Goal: Information Seeking & Learning: Find contact information

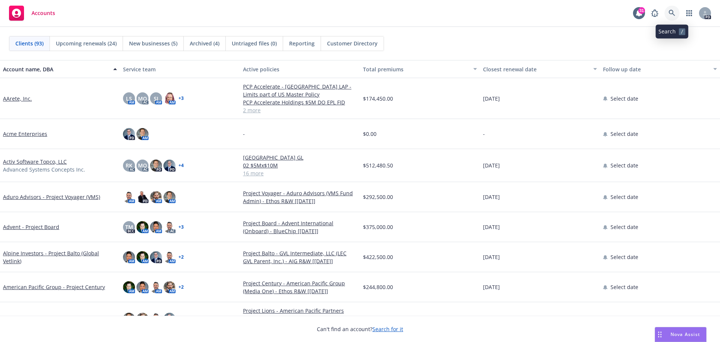
click at [671, 12] on icon at bounding box center [672, 13] width 7 height 7
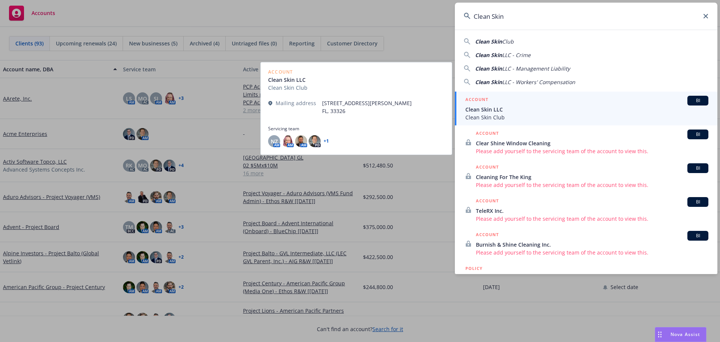
type input "Clean Skin"
click at [542, 103] on div "ACCOUNT BI" at bounding box center [587, 101] width 243 height 10
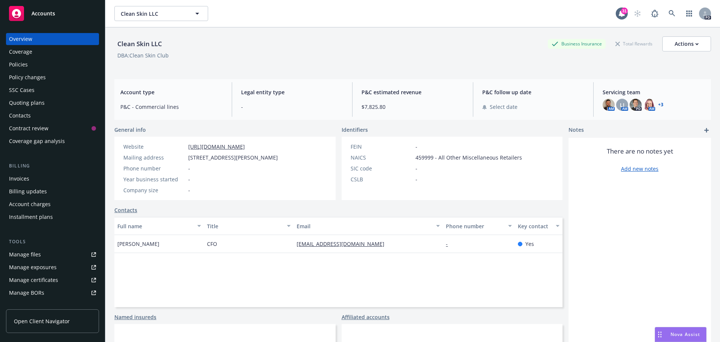
click at [659, 105] on link "+ 3" at bounding box center [661, 104] width 5 height 5
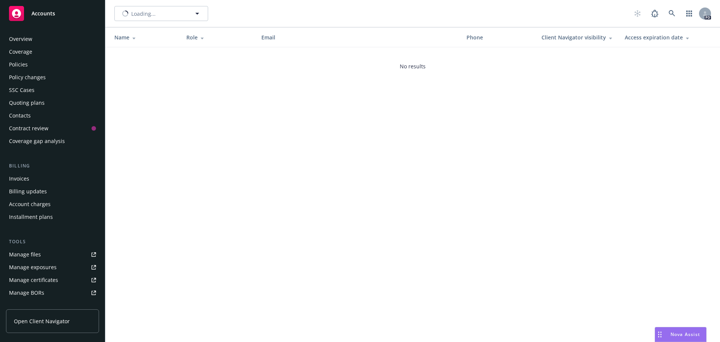
scroll to position [134, 0]
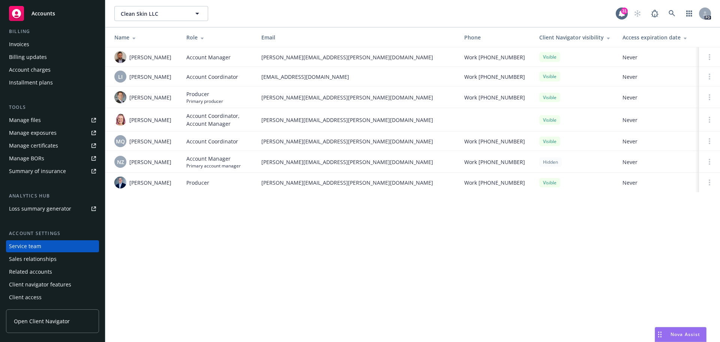
click at [29, 300] on div "Client access" at bounding box center [25, 297] width 33 height 12
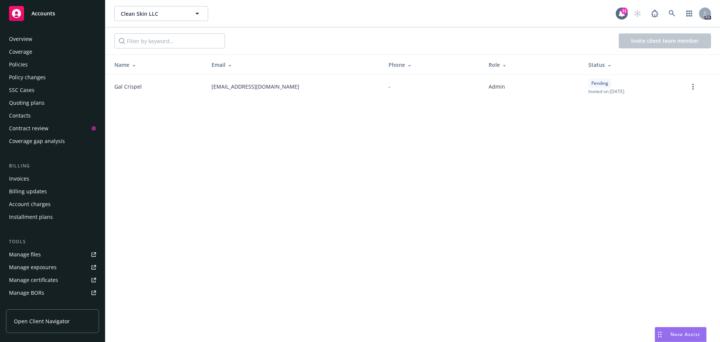
click at [25, 67] on div "Policies" at bounding box center [18, 65] width 19 height 12
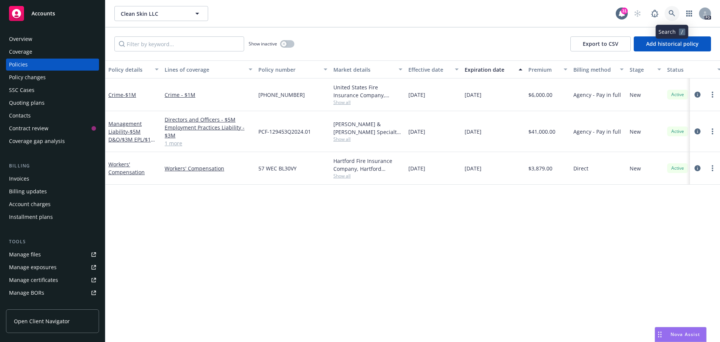
click at [672, 9] on link at bounding box center [672, 13] width 15 height 15
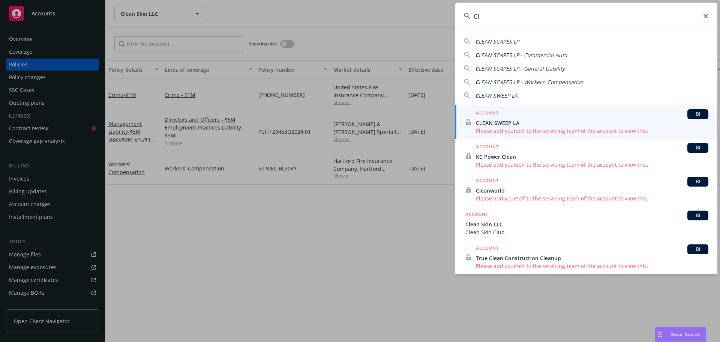
type input "C"
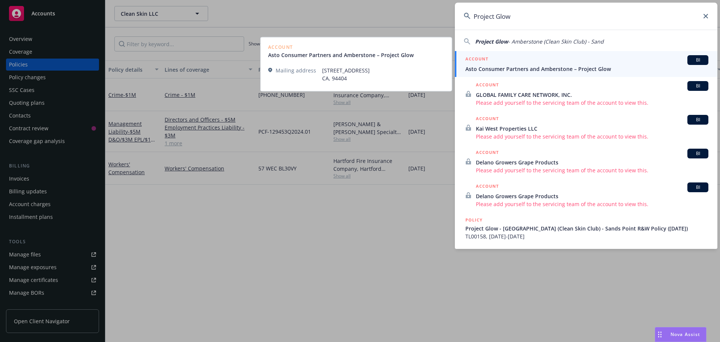
type input "Project Glow"
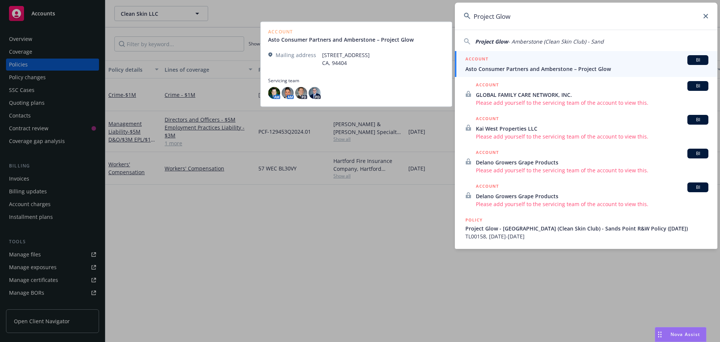
click at [538, 59] on div "ACCOUNT BI" at bounding box center [587, 60] width 243 height 10
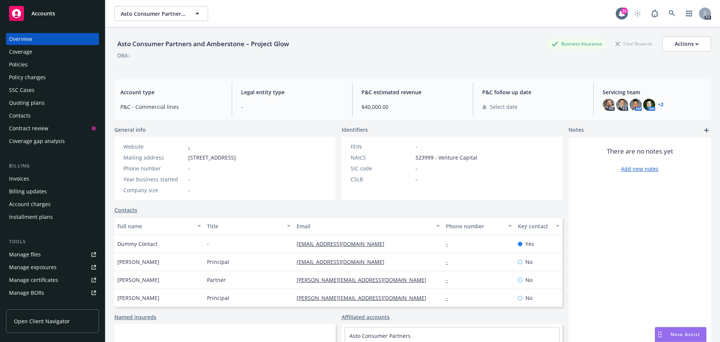
click at [46, 313] on link "Open Client Navigator" at bounding box center [52, 321] width 93 height 24
click at [669, 11] on icon at bounding box center [672, 13] width 7 height 7
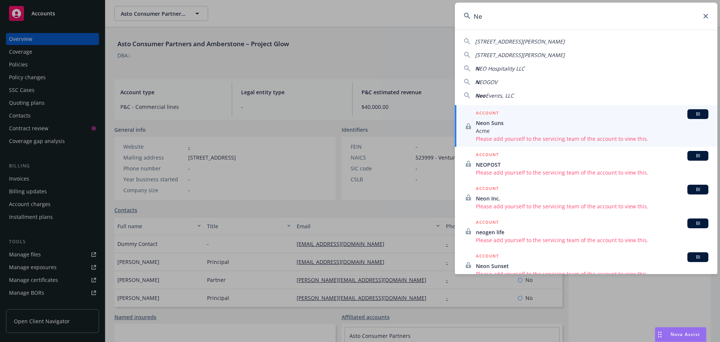
type input "N"
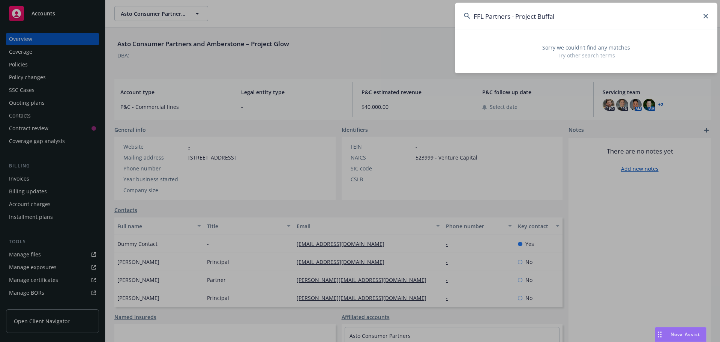
type input "FFL Partners - Project Buffalo"
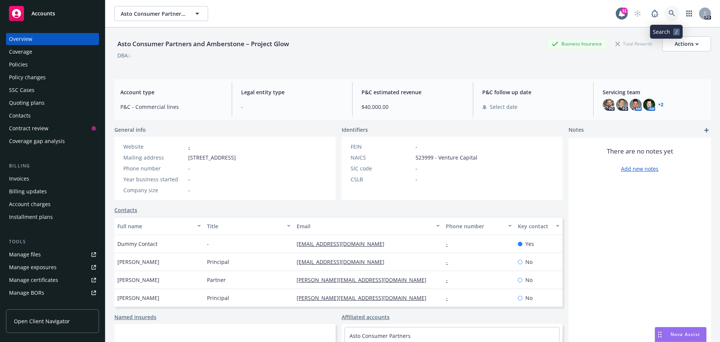
click at [669, 12] on icon at bounding box center [672, 13] width 7 height 7
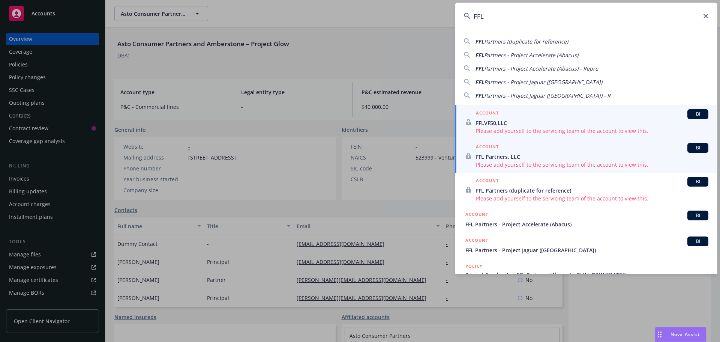
type input "FFL"
click at [528, 143] on div "ACCOUNT BI" at bounding box center [592, 148] width 233 height 10
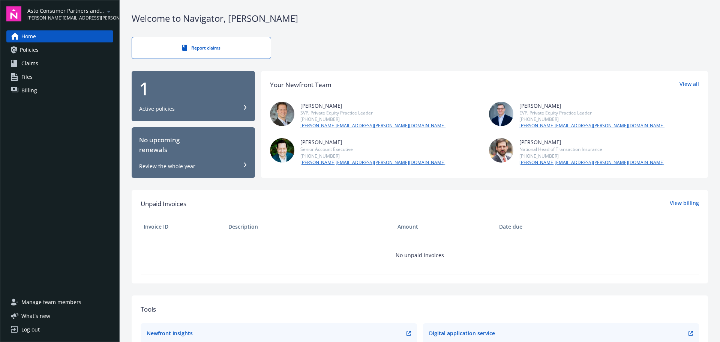
click at [38, 74] on link "Files" at bounding box center [59, 77] width 107 height 12
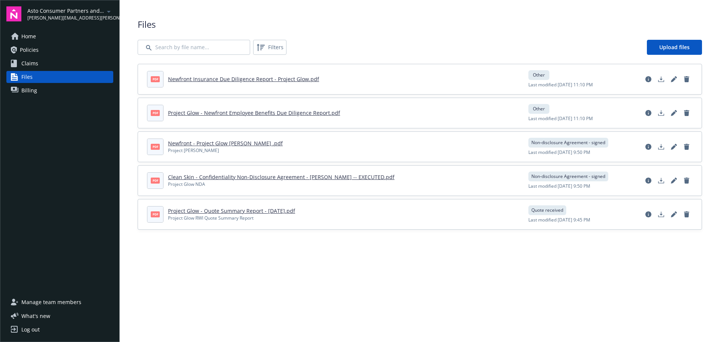
click at [246, 79] on link "Newfront Insurance Due Diligence Report - Project Glow.pdf" at bounding box center [243, 78] width 151 height 7
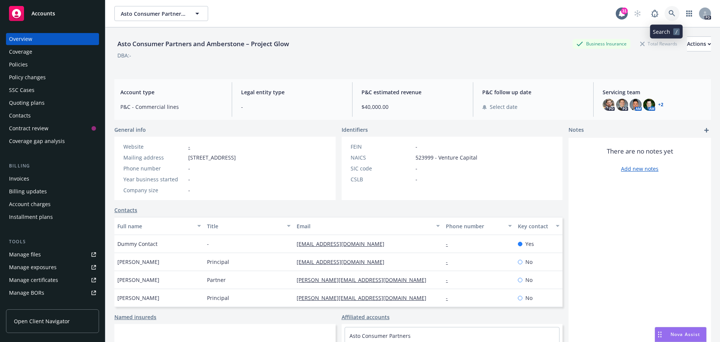
click at [669, 12] on icon at bounding box center [672, 13] width 6 height 6
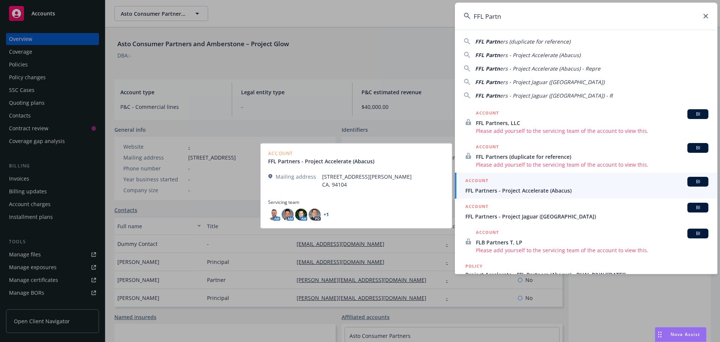
type input "FFL Partn"
click at [530, 187] on span "FFL Partners - Project Accelerate (Abacus)" at bounding box center [587, 190] width 243 height 8
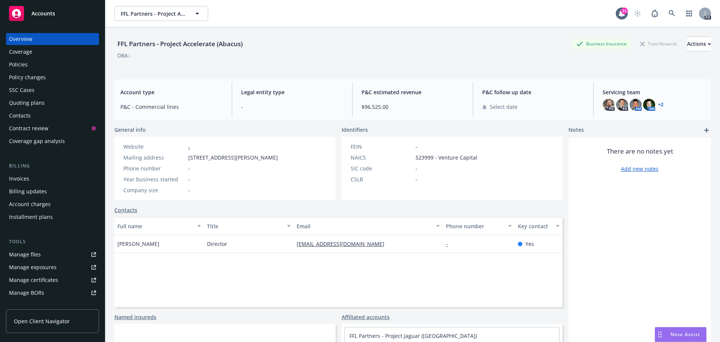
drag, startPoint x: 189, startPoint y: 157, endPoint x: 318, endPoint y: 159, distance: 129.1
click at [278, 159] on span "[STREET_ADDRESS][PERSON_NAME]" at bounding box center [233, 157] width 90 height 8
copy span "[STREET_ADDRESS][PERSON_NAME]"
